Goal: Task Accomplishment & Management: Use online tool/utility

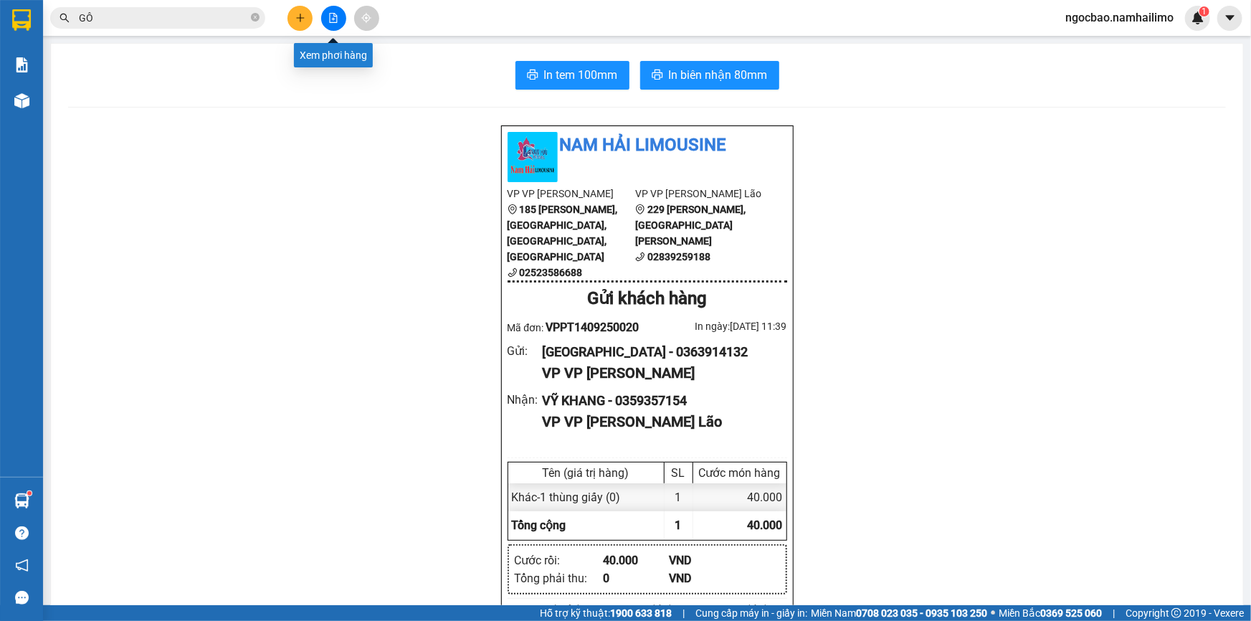
click at [336, 17] on icon "file-add" at bounding box center [333, 18] width 10 height 10
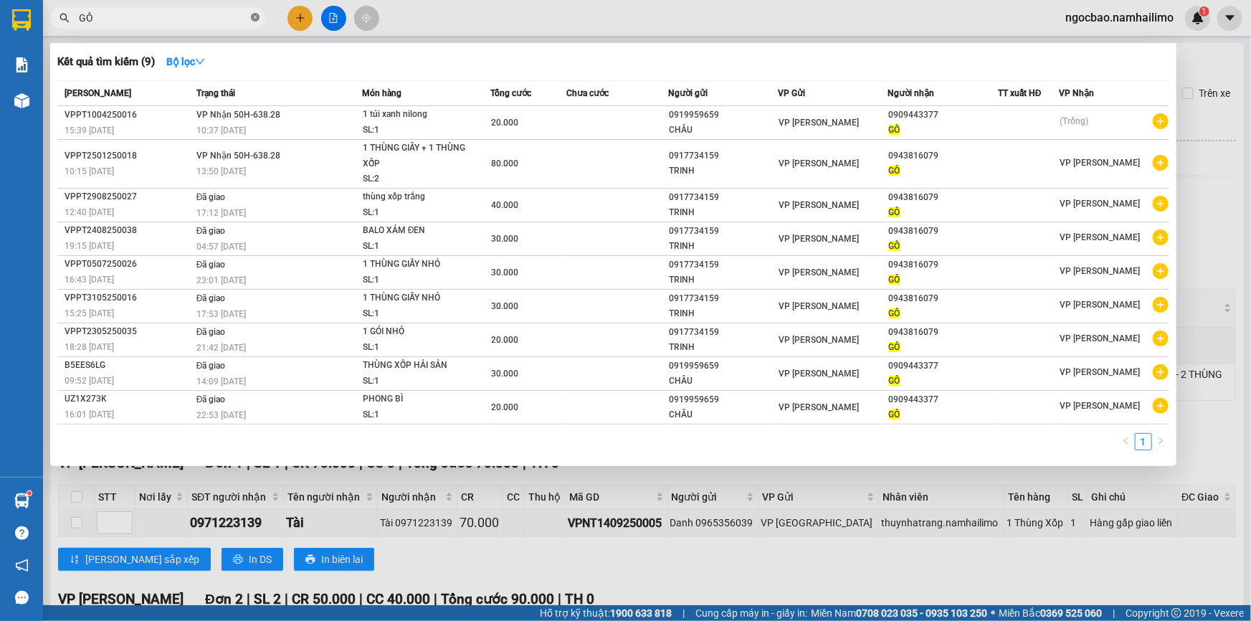
click at [254, 18] on icon "close-circle" at bounding box center [255, 17] width 9 height 9
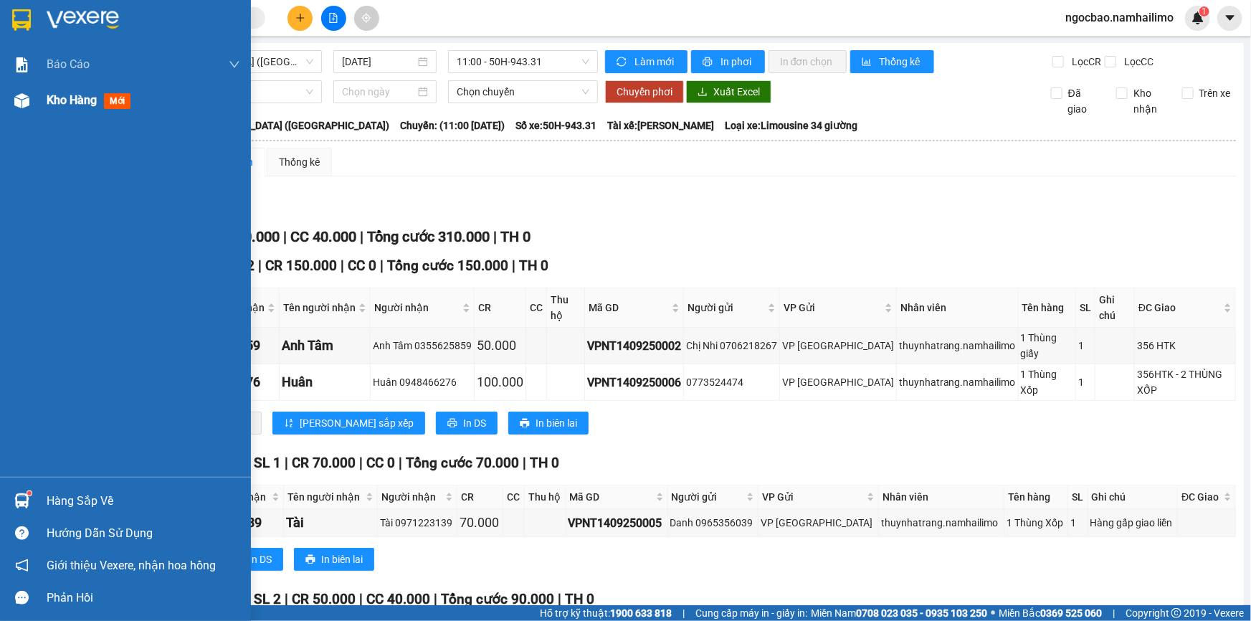
click at [80, 103] on span "Kho hàng" at bounding box center [72, 100] width 50 height 14
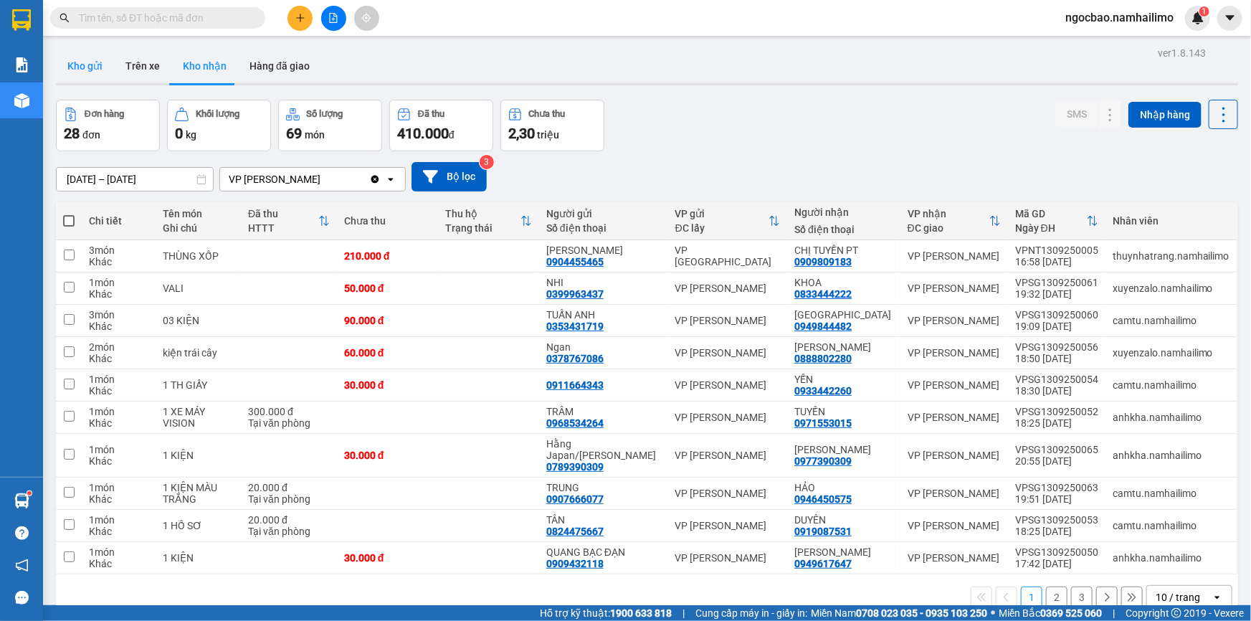
click at [96, 67] on button "Kho gửi" at bounding box center [85, 66] width 58 height 34
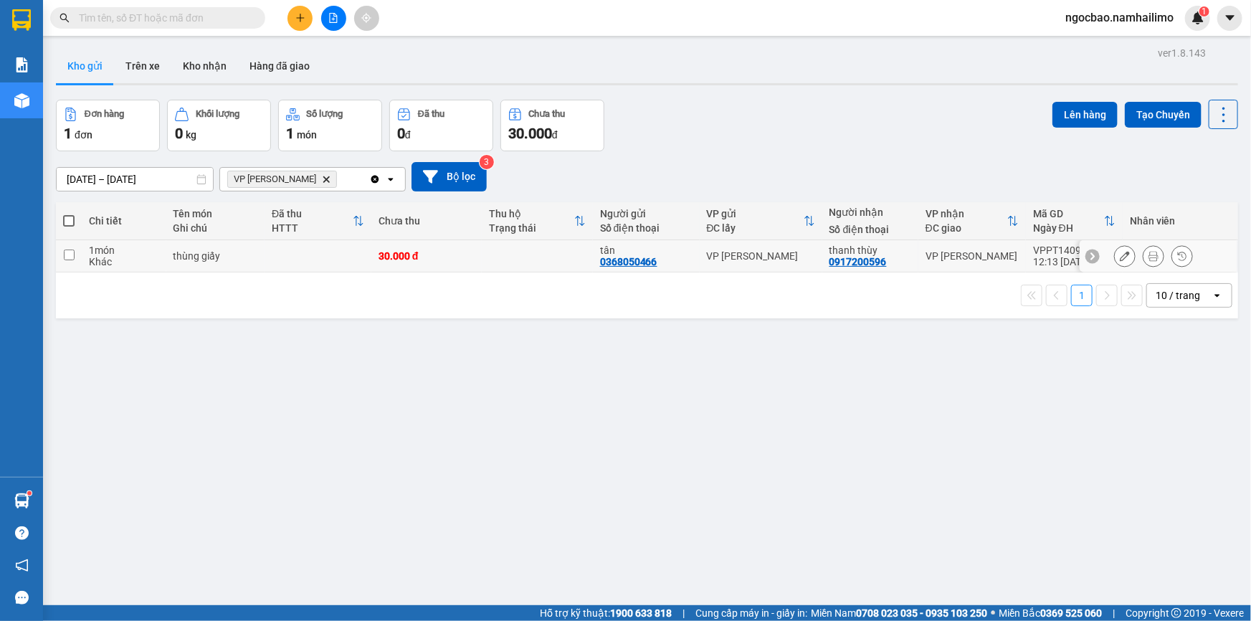
click at [70, 253] on input "checkbox" at bounding box center [69, 254] width 11 height 11
checkbox input "true"
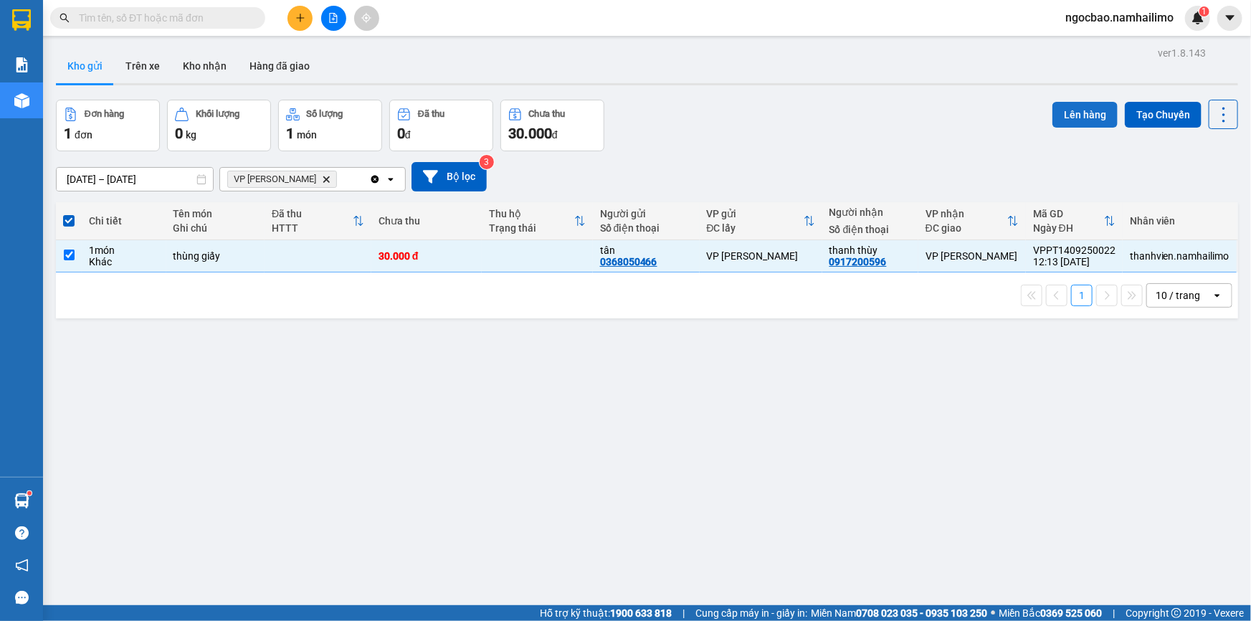
click at [1090, 109] on button "Lên hàng" at bounding box center [1084, 115] width 65 height 26
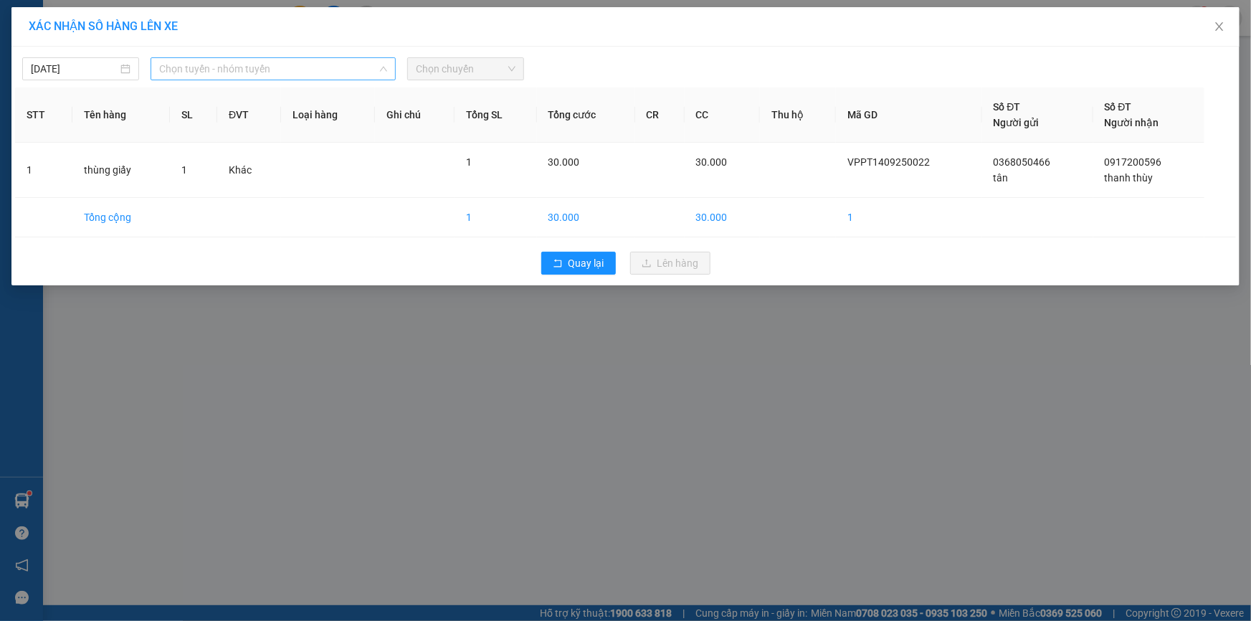
click at [373, 67] on span "Chọn tuyến - nhóm tuyến" at bounding box center [273, 69] width 228 height 22
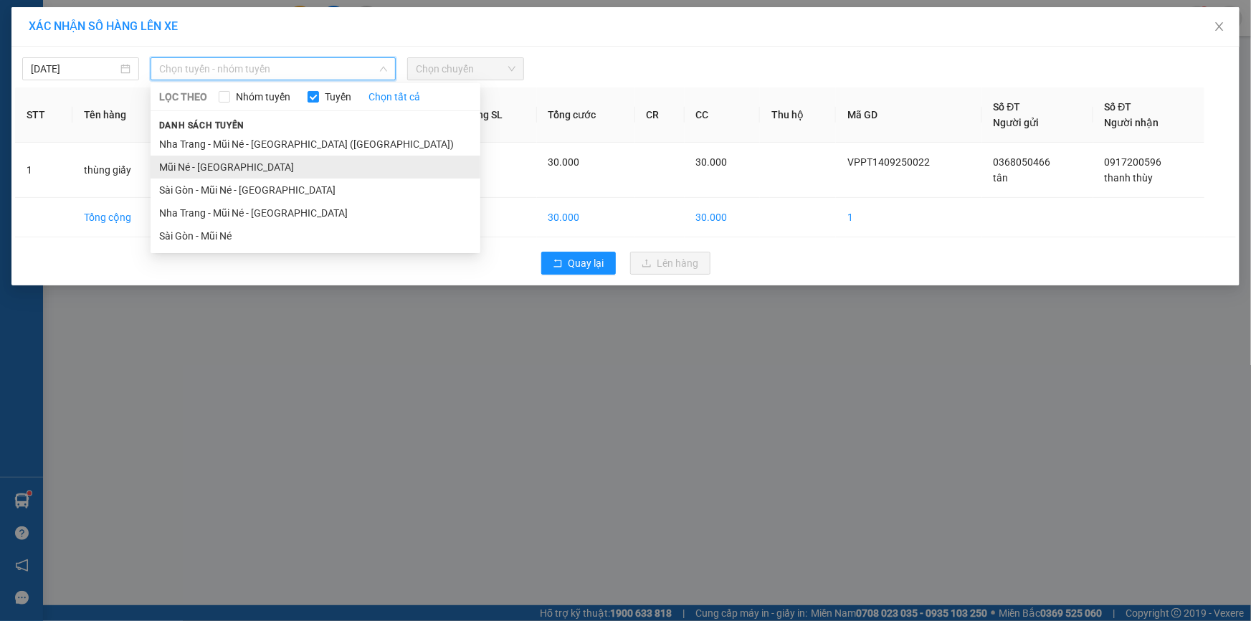
click at [222, 166] on li "Mũi Né - Sài Gòn" at bounding box center [316, 167] width 330 height 23
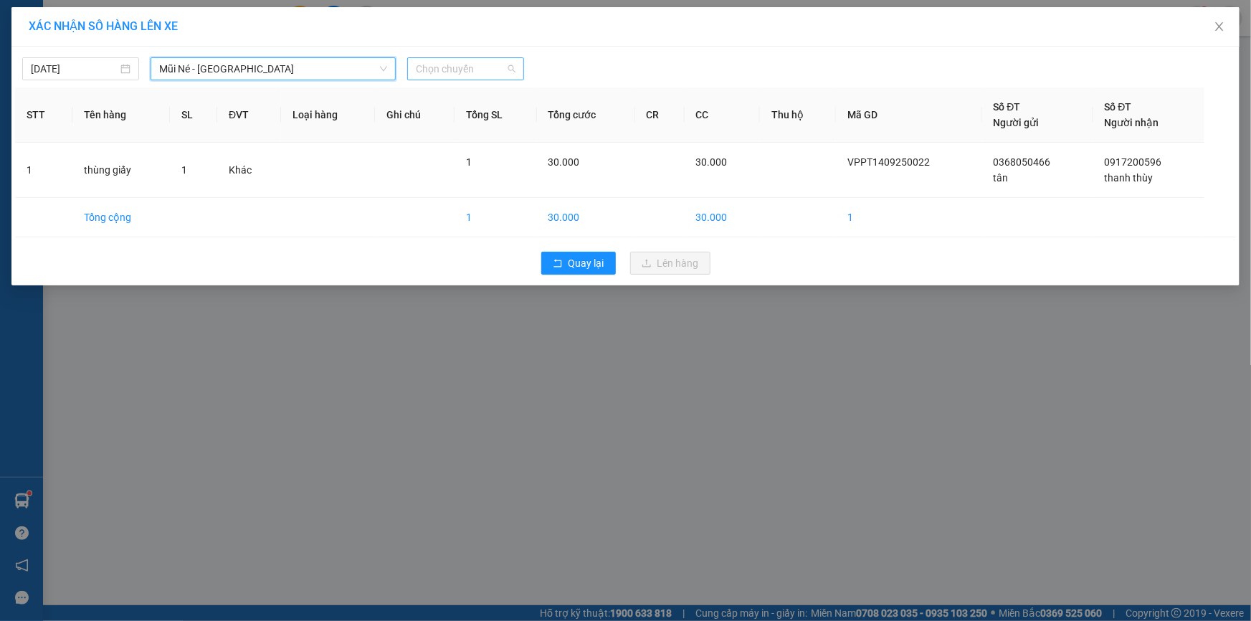
click at [454, 67] on span "Chọn chuyến" at bounding box center [466, 69] width 100 height 22
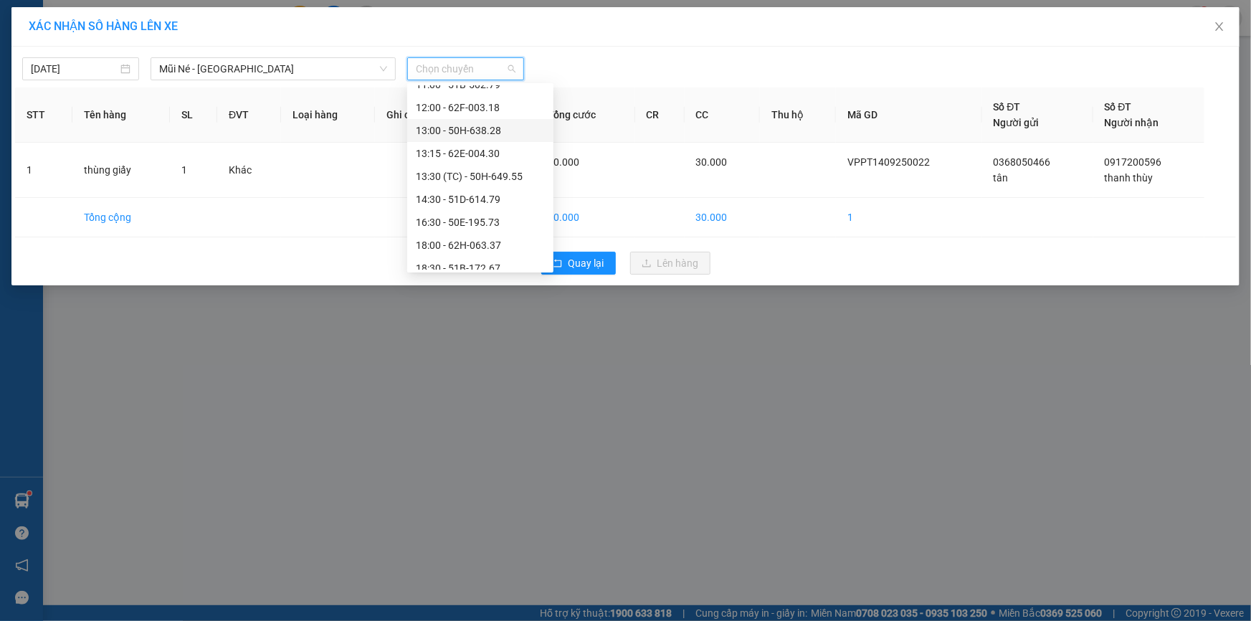
scroll to position [160, 0]
click at [456, 96] on div "12:00 - 62F-003.18" at bounding box center [480, 98] width 129 height 16
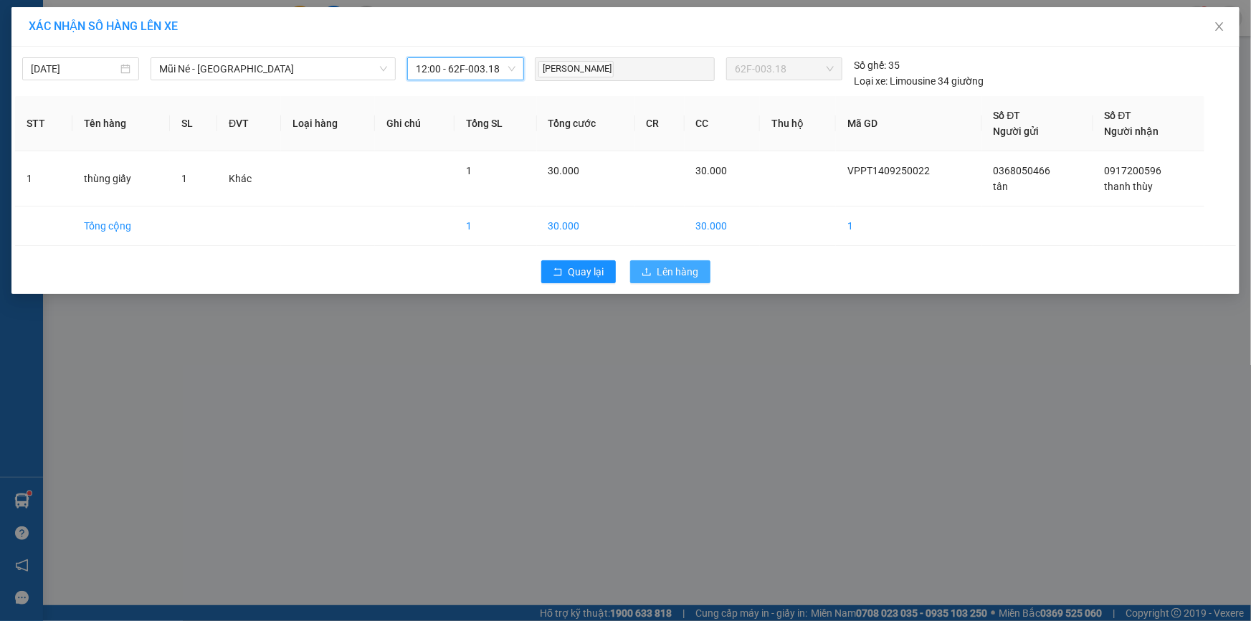
click at [673, 265] on span "Lên hàng" at bounding box center [678, 272] width 42 height 16
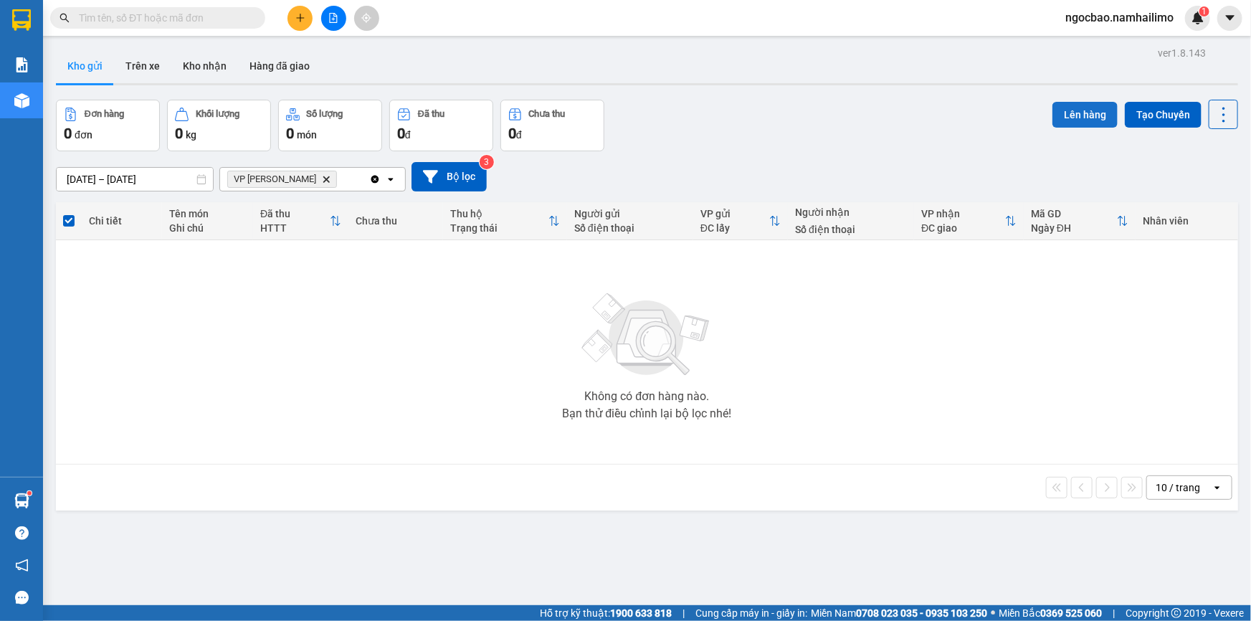
click at [1076, 107] on button "Lên hàng" at bounding box center [1084, 115] width 65 height 26
click at [1068, 113] on button "Lên hàng" at bounding box center [1084, 115] width 65 height 26
click at [1226, 21] on icon "caret-down" at bounding box center [1230, 17] width 13 height 13
click at [1147, 16] on span "ngocbao.namhailimo" at bounding box center [1119, 18] width 131 height 18
click at [1097, 43] on span "Đăng xuất" at bounding box center [1125, 45] width 101 height 16
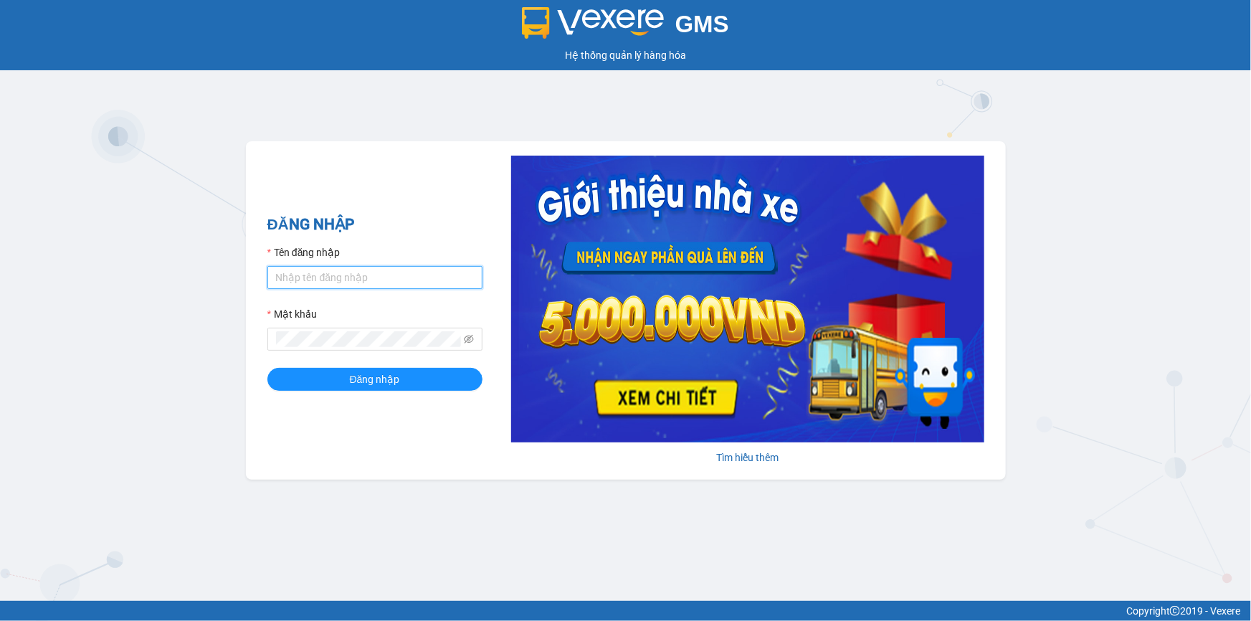
click at [315, 272] on input "Tên đăng nhập" at bounding box center [374, 277] width 215 height 23
type input "ngapt.namhailimo"
click at [267, 368] on button "Đăng nhập" at bounding box center [374, 379] width 215 height 23
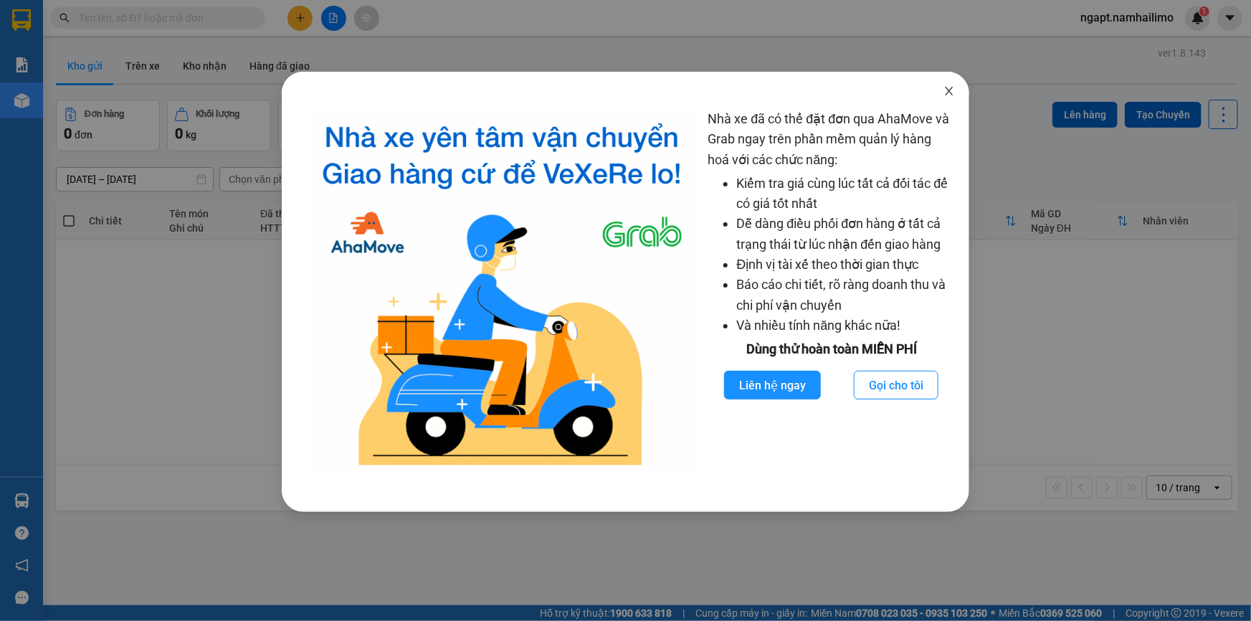
click at [948, 92] on icon "close" at bounding box center [948, 90] width 11 height 11
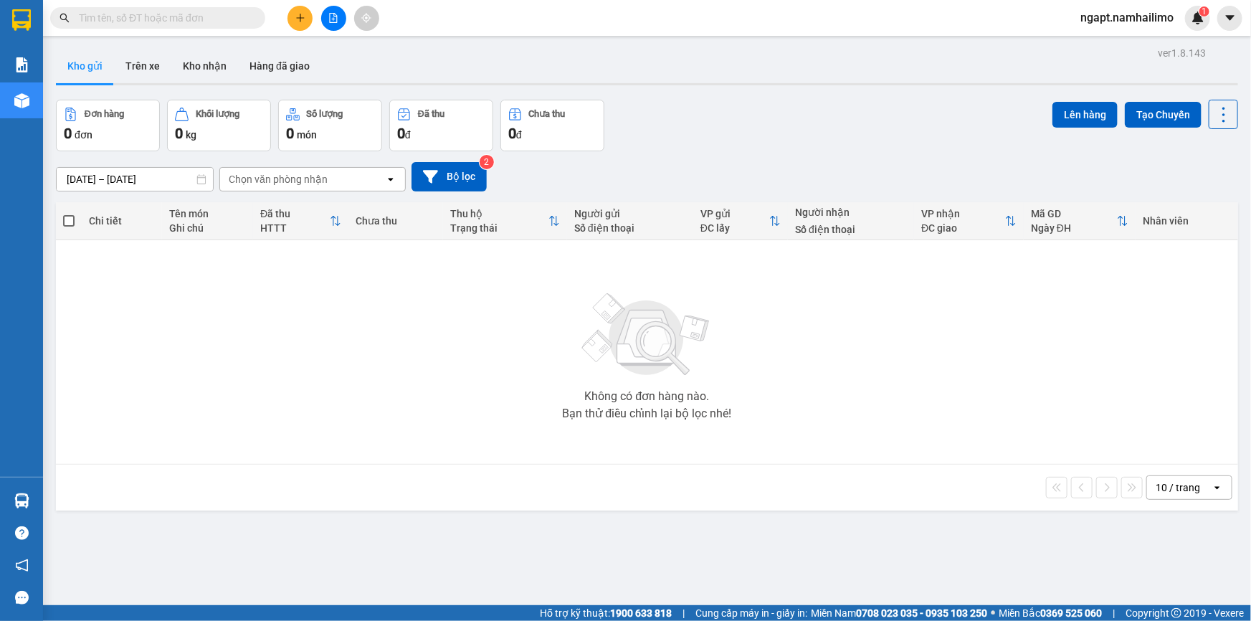
click at [1148, 22] on span "ngapt.namhailimo" at bounding box center [1127, 18] width 116 height 18
click at [1140, 43] on span "Đăng xuất" at bounding box center [1133, 45] width 86 height 16
